Goal: Find specific page/section: Find specific page/section

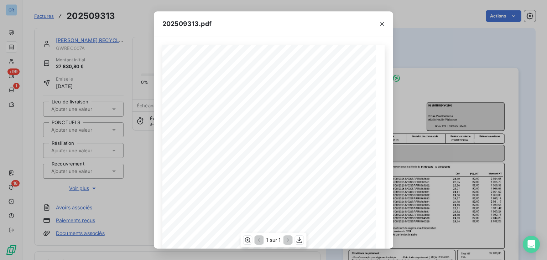
scroll to position [71, 0]
click at [142, 180] on div "202509313.pdf Référence interne Numéro de Date de Numéro de commande Référence …" at bounding box center [273, 130] width 547 height 260
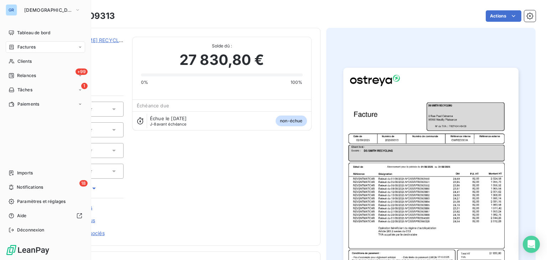
click at [44, 48] on div "Factures" at bounding box center [45, 46] width 79 height 11
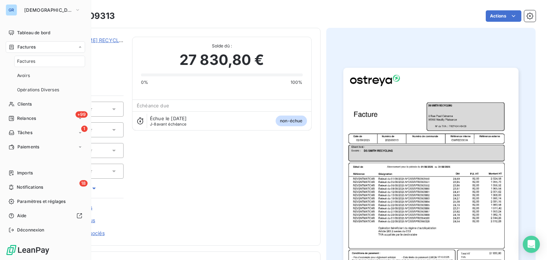
click at [41, 62] on div "Factures" at bounding box center [49, 61] width 71 height 11
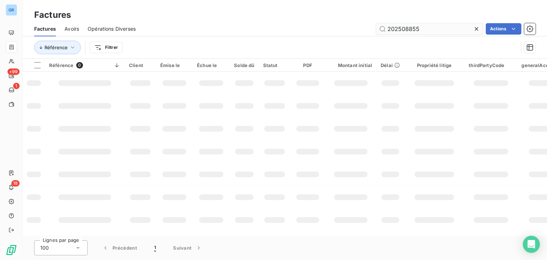
click at [403, 30] on input "202508855" at bounding box center [429, 28] width 107 height 11
type input "202503419"
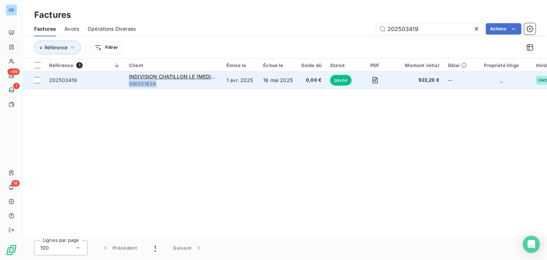
drag, startPoint x: 155, startPoint y: 85, endPoint x: 129, endPoint y: 88, distance: 25.8
click at [129, 88] on td "INDIVISION CHATILLON LE [MEDICAL_DATA] C/O ALLIANZ IMMOVALOR GW03163A" at bounding box center [174, 80] width 98 height 17
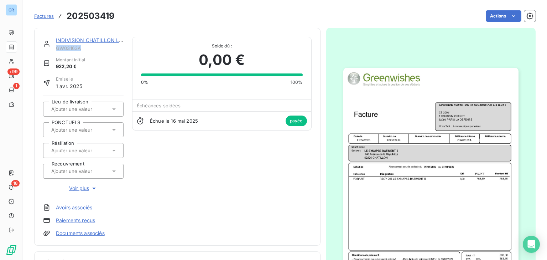
drag, startPoint x: 85, startPoint y: 49, endPoint x: 55, endPoint y: 50, distance: 29.6
click at [55, 50] on div "INDIVISION CHATILLON LE [MEDICAL_DATA] C/O ALLIANZ IMMOVALOR GW03163A" at bounding box center [83, 44] width 80 height 14
copy span "GW03163A"
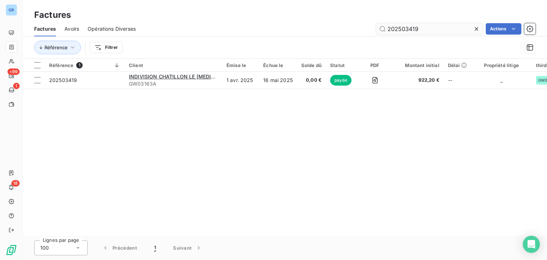
click at [406, 28] on input "202503419" at bounding box center [429, 28] width 107 height 11
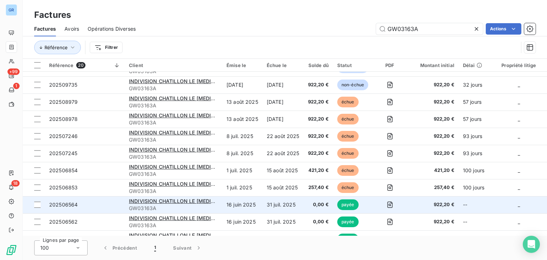
scroll to position [10, 0]
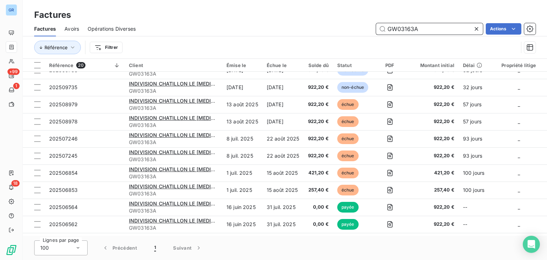
click at [402, 28] on input "GW03163A" at bounding box center [429, 28] width 107 height 11
paste input "202501600"
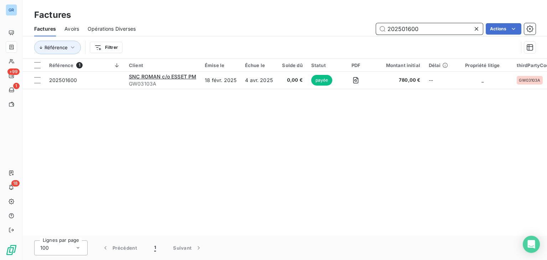
scroll to position [0, 0]
click at [392, 28] on input "202501600" at bounding box center [429, 28] width 107 height 11
paste input "GW03103"
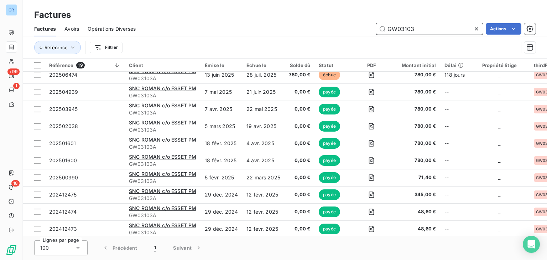
scroll to position [57, 0]
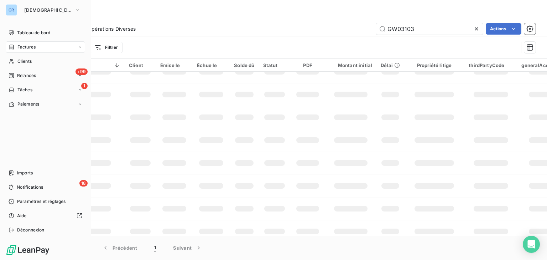
click at [13, 50] on icon at bounding box center [12, 47] width 6 height 6
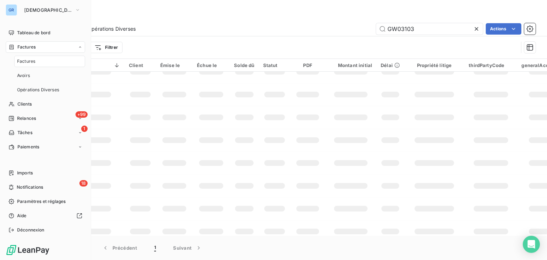
click at [20, 60] on span "Factures" at bounding box center [26, 61] width 18 height 6
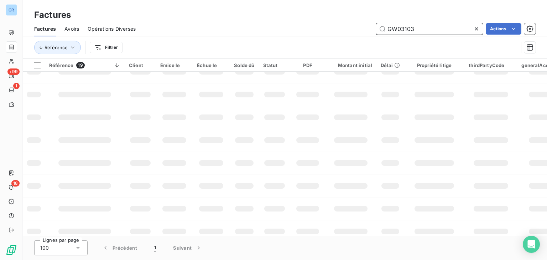
click at [407, 29] on input "GW03103" at bounding box center [429, 28] width 107 height 11
paste input "202507138"
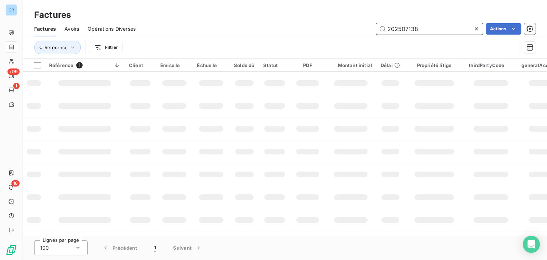
drag, startPoint x: 436, startPoint y: 31, endPoint x: 227, endPoint y: 23, distance: 209.9
click at [227, 23] on div "202507138 Actions" at bounding box center [339, 28] width 391 height 11
paste input "GW03212-1"
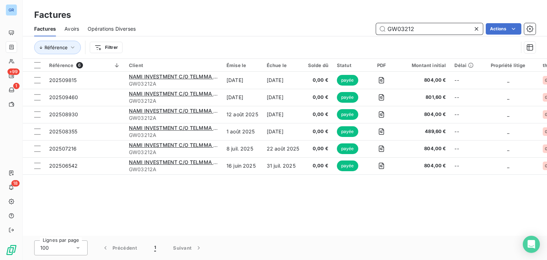
drag, startPoint x: 430, startPoint y: 30, endPoint x: 363, endPoint y: 23, distance: 67.4
click at [363, 23] on div "GW03212 Actions" at bounding box center [339, 28] width 391 height 11
paste input "31-1"
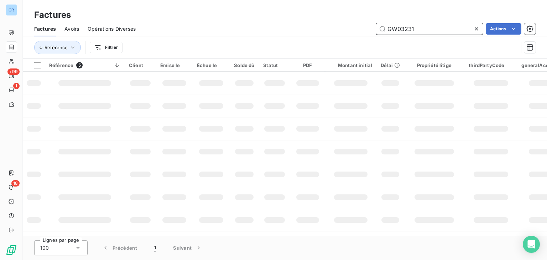
click at [405, 28] on input "GW03231" at bounding box center [429, 28] width 107 height 11
paste input "202507517"
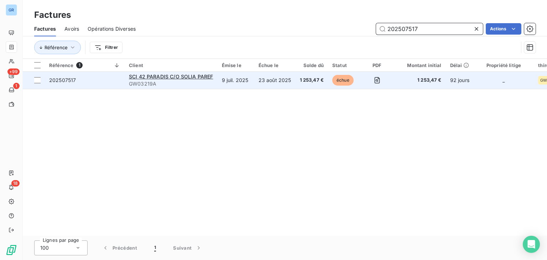
type input "202507517"
click at [162, 84] on span "GW03219A" at bounding box center [171, 83] width 84 height 7
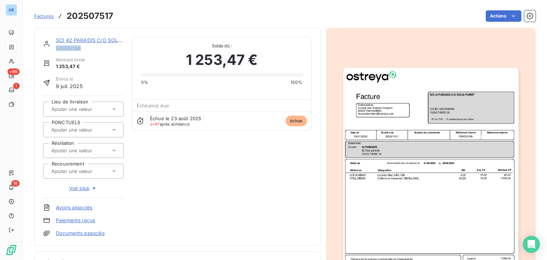
drag, startPoint x: 84, startPoint y: 48, endPoint x: 53, endPoint y: 47, distance: 31.0
click at [53, 47] on div "SCI [STREET_ADDRESS][PERSON_NAME] SOLIA PAREF GW03219A" at bounding box center [83, 44] width 80 height 14
copy span "GW03219A"
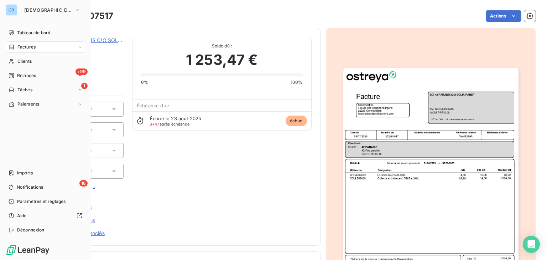
click at [9, 43] on div "Factures" at bounding box center [45, 46] width 79 height 11
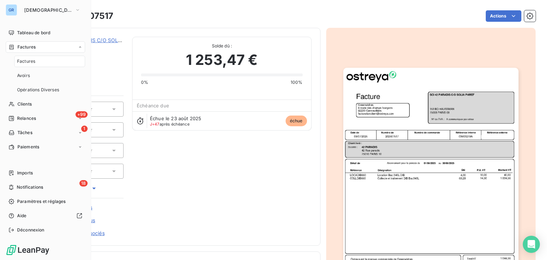
click at [31, 58] on span "Factures" at bounding box center [26, 61] width 18 height 6
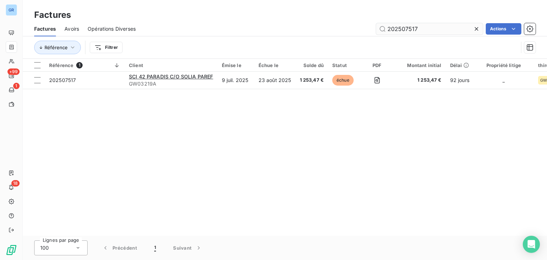
click at [402, 26] on input "202507517" at bounding box center [429, 28] width 107 height 11
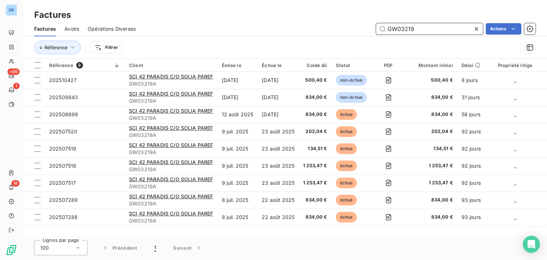
click at [403, 26] on input "GW03219" at bounding box center [429, 28] width 107 height 11
paste input "202505884"
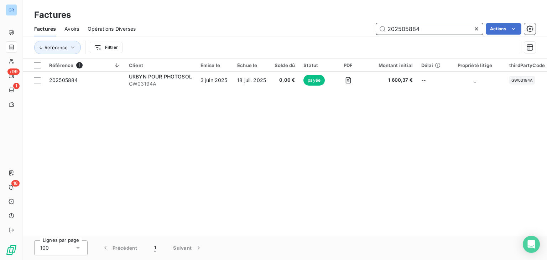
click at [403, 28] on input "202505884" at bounding box center [429, 28] width 107 height 11
paste input "520"
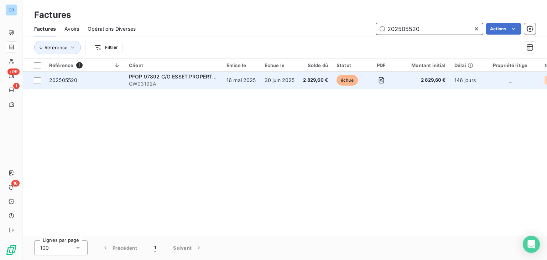
type input "202505520"
click at [176, 86] on span "GW03192A" at bounding box center [173, 83] width 89 height 7
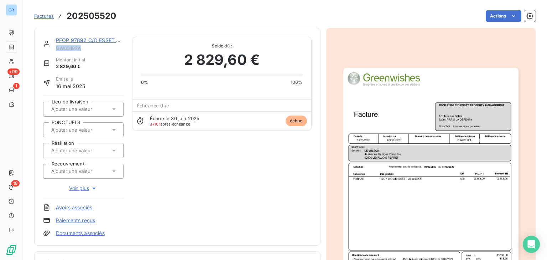
drag, startPoint x: 83, startPoint y: 50, endPoint x: 56, endPoint y: 48, distance: 27.1
click at [56, 48] on span "GW03192A" at bounding box center [90, 48] width 68 height 6
copy span "GW03192A"
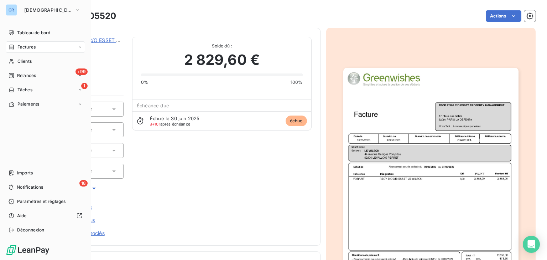
click at [16, 48] on div "Factures" at bounding box center [22, 47] width 27 height 6
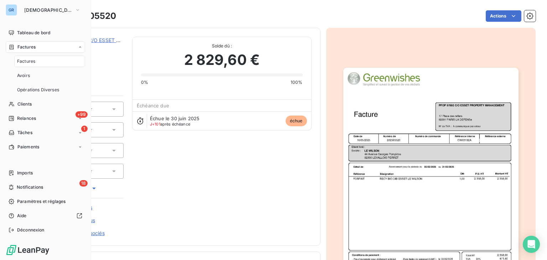
click at [26, 64] on div "Factures" at bounding box center [49, 61] width 71 height 11
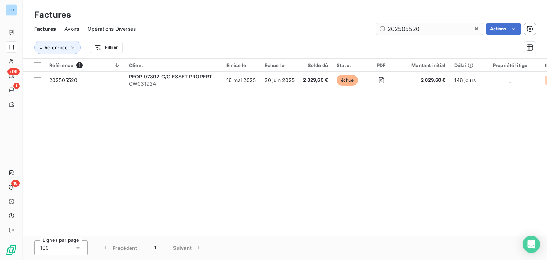
click at [409, 26] on input "202505520" at bounding box center [429, 28] width 107 height 11
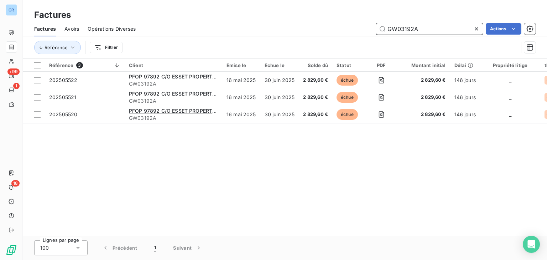
click at [413, 31] on input "GW03192A" at bounding box center [429, 28] width 107 height 11
paste input "202505534"
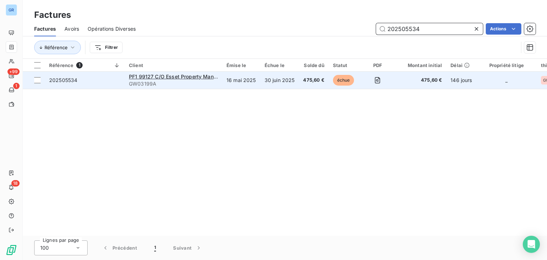
type input "202505534"
click at [230, 83] on td "16 mai 2025" at bounding box center [241, 80] width 38 height 17
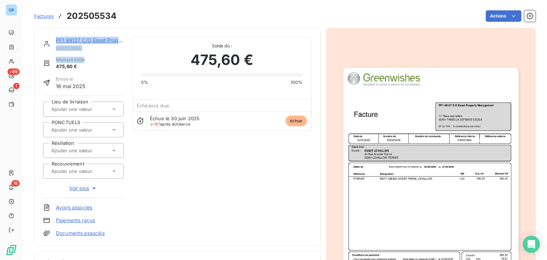
drag, startPoint x: 84, startPoint y: 52, endPoint x: 51, endPoint y: 46, distance: 32.9
click at [49, 47] on div "PF1 99127 C/O Esset Property Management GW03199A Montant initial 475,60 € Émise…" at bounding box center [83, 137] width 80 height 200
click at [72, 48] on span "GW03199A" at bounding box center [90, 48] width 68 height 6
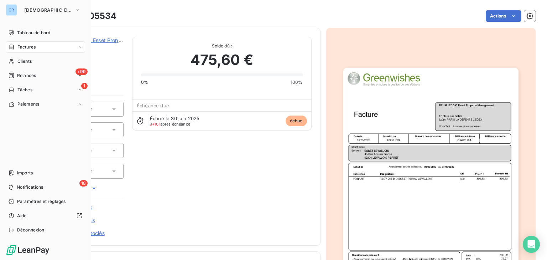
click at [19, 47] on span "Factures" at bounding box center [26, 47] width 18 height 6
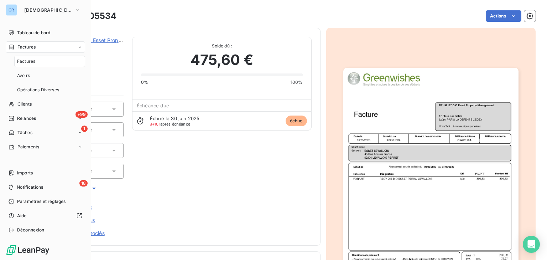
click at [34, 59] on span "Factures" at bounding box center [26, 61] width 18 height 6
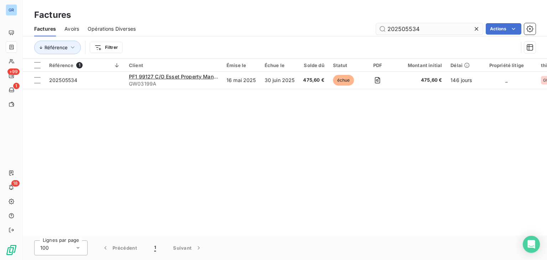
click at [396, 27] on input "202505534" at bounding box center [429, 28] width 107 height 11
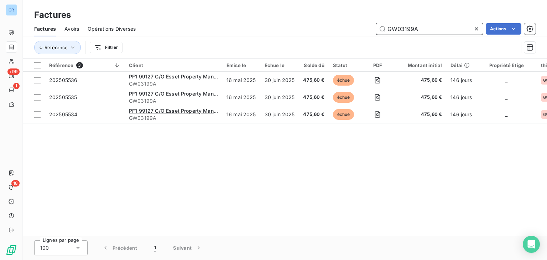
click at [404, 26] on input "GW03199A" at bounding box center [429, 28] width 107 height 11
paste input "202506543"
type input "202506543"
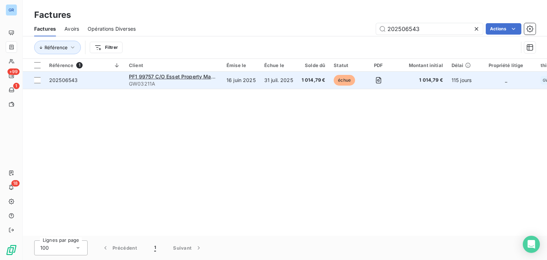
click at [192, 86] on span "GW03211A" at bounding box center [173, 83] width 89 height 7
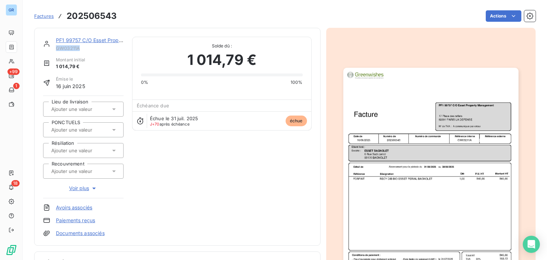
drag, startPoint x: 93, startPoint y: 50, endPoint x: 54, endPoint y: 47, distance: 38.9
click at [54, 47] on div "PF1 99757 C/O Esset Property Management GW03211A" at bounding box center [83, 44] width 80 height 14
copy span "GW03211A"
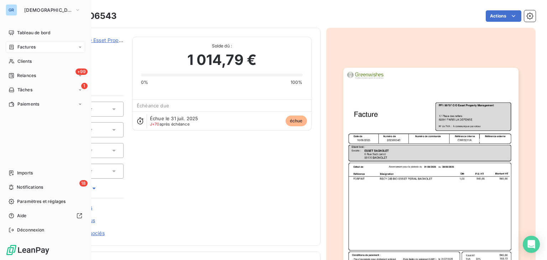
click at [19, 48] on span "Factures" at bounding box center [26, 47] width 18 height 6
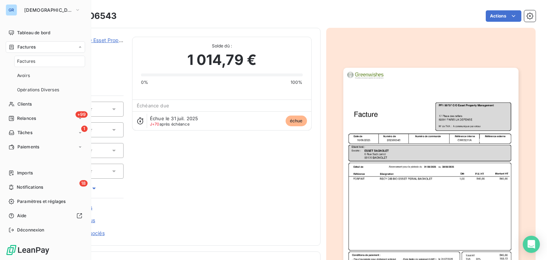
click at [28, 62] on span "Factures" at bounding box center [26, 61] width 18 height 6
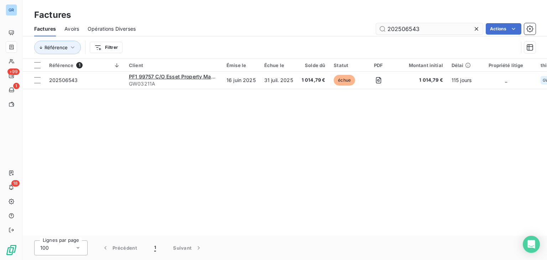
click at [407, 29] on input "202506543" at bounding box center [429, 28] width 107 height 11
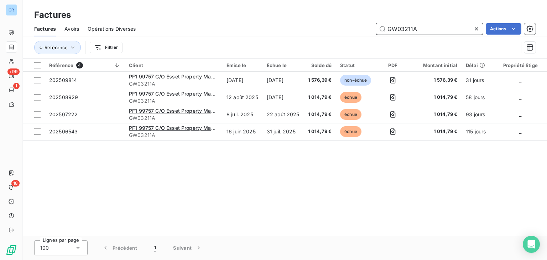
click at [403, 27] on input "GW03211A" at bounding box center [429, 28] width 107 height 11
paste input "202505542"
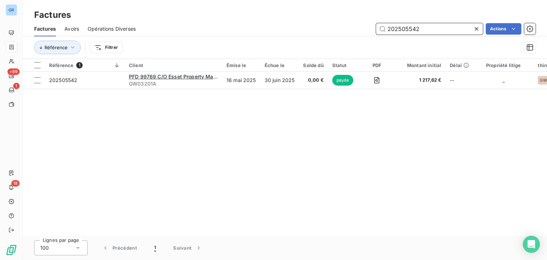
click at [405, 27] on input "202505542" at bounding box center [429, 28] width 107 height 11
paste input "GW03200"
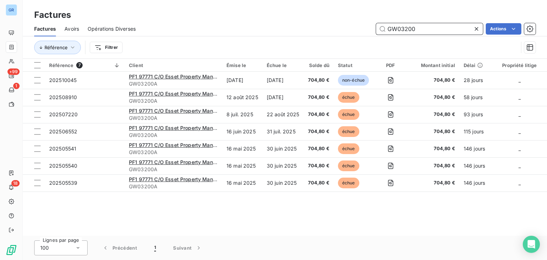
click at [411, 28] on input "GW03200" at bounding box center [429, 28] width 107 height 11
paste input "3A"
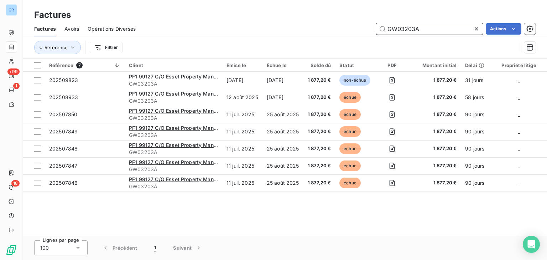
click at [398, 28] on input "GW03203A" at bounding box center [429, 28] width 107 height 11
paste input "24"
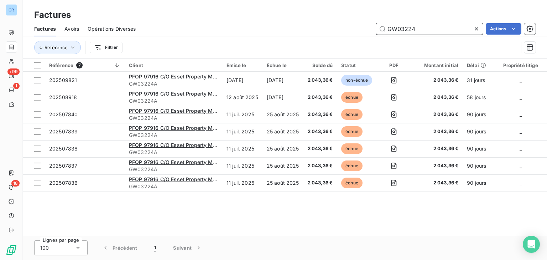
click at [410, 30] on input "GW03224" at bounding box center [429, 28] width 107 height 11
paste input "1"
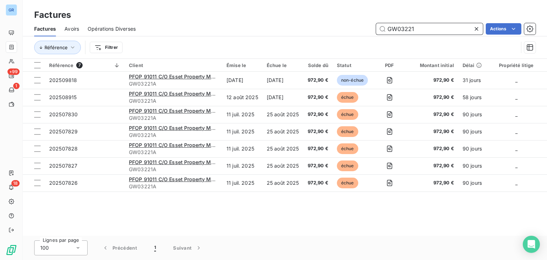
drag, startPoint x: 420, startPoint y: 31, endPoint x: 335, endPoint y: 31, distance: 85.5
click at [335, 31] on div "GW03221 Actions" at bounding box center [339, 28] width 391 height 11
paste input "0"
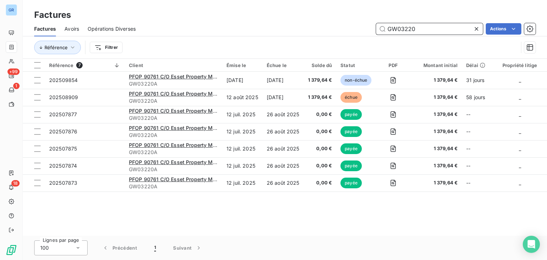
click at [395, 27] on input "GW03220" at bounding box center [429, 28] width 107 height 11
paste input "2"
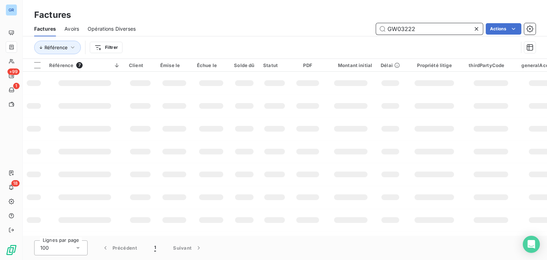
click at [418, 29] on input "GW03222" at bounding box center [429, 28] width 107 height 11
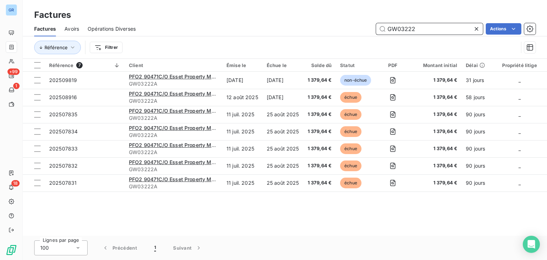
click at [418, 29] on input "GW03222" at bounding box center [429, 28] width 107 height 11
paste input "5"
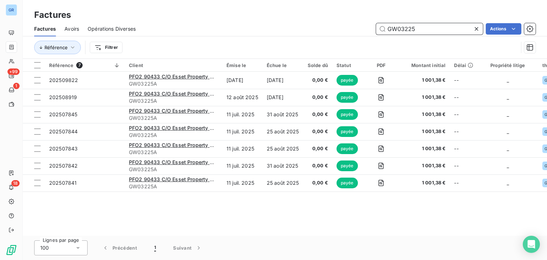
drag, startPoint x: 417, startPoint y: 26, endPoint x: 303, endPoint y: 26, distance: 114.0
click at [303, 26] on div "GW03225 Actions" at bounding box center [339, 28] width 391 height 11
paste input "6"
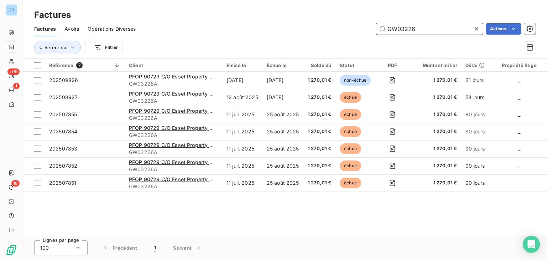
drag, startPoint x: 363, startPoint y: 24, endPoint x: 315, endPoint y: 23, distance: 48.4
click at [315, 23] on div "GW03226 Actions" at bounding box center [339, 28] width 391 height 11
paste input "3"
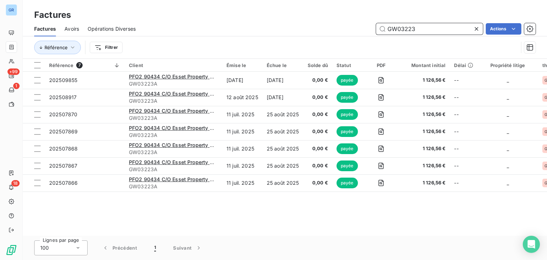
drag, startPoint x: 418, startPoint y: 28, endPoint x: 289, endPoint y: 21, distance: 129.1
click at [289, 21] on div "Factures Avoirs Opérations Diverses GW03223 Actions" at bounding box center [285, 28] width 524 height 15
paste input "7"
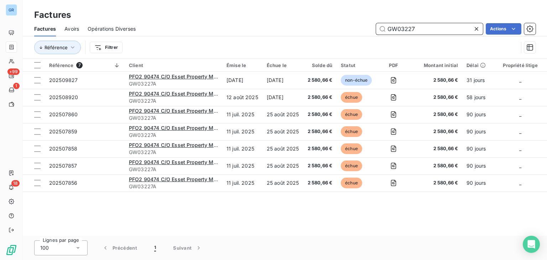
drag, startPoint x: 413, startPoint y: 30, endPoint x: 290, endPoint y: 22, distance: 123.9
click at [290, 22] on div "Factures Avoirs Opérations Diverses GW03227 Actions" at bounding box center [285, 28] width 524 height 15
paste input "202507688"
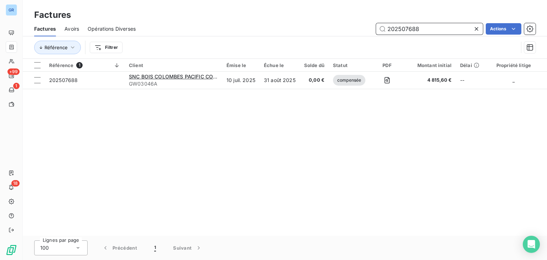
drag, startPoint x: 430, startPoint y: 32, endPoint x: 337, endPoint y: 25, distance: 92.9
click at [337, 25] on div "202507688 Actions" at bounding box center [339, 28] width 391 height 11
paste input "290"
drag, startPoint x: 425, startPoint y: 30, endPoint x: 288, endPoint y: 26, distance: 137.2
click at [288, 26] on div "202507290 Actions" at bounding box center [339, 28] width 391 height 11
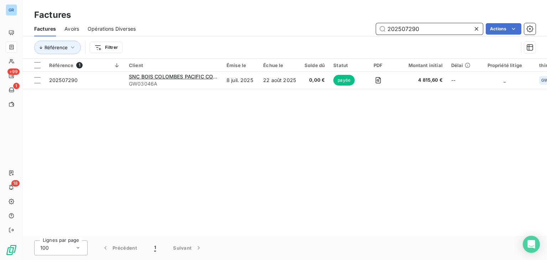
paste input "8922"
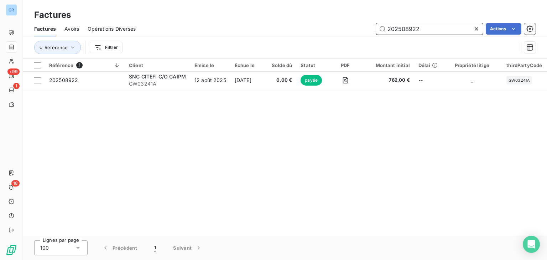
drag, startPoint x: 431, startPoint y: 30, endPoint x: 305, endPoint y: 31, distance: 126.8
click at [305, 31] on div "202508922 Actions" at bounding box center [339, 28] width 391 height 11
paste input "GW03240"
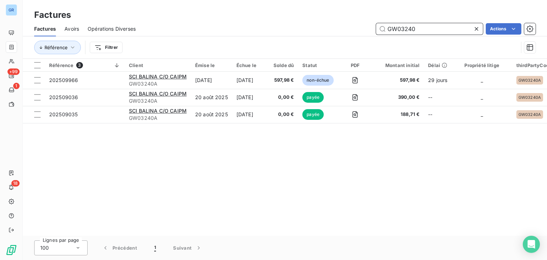
type input "GW03240"
